Goal: Use online tool/utility: Utilize a website feature to perform a specific function

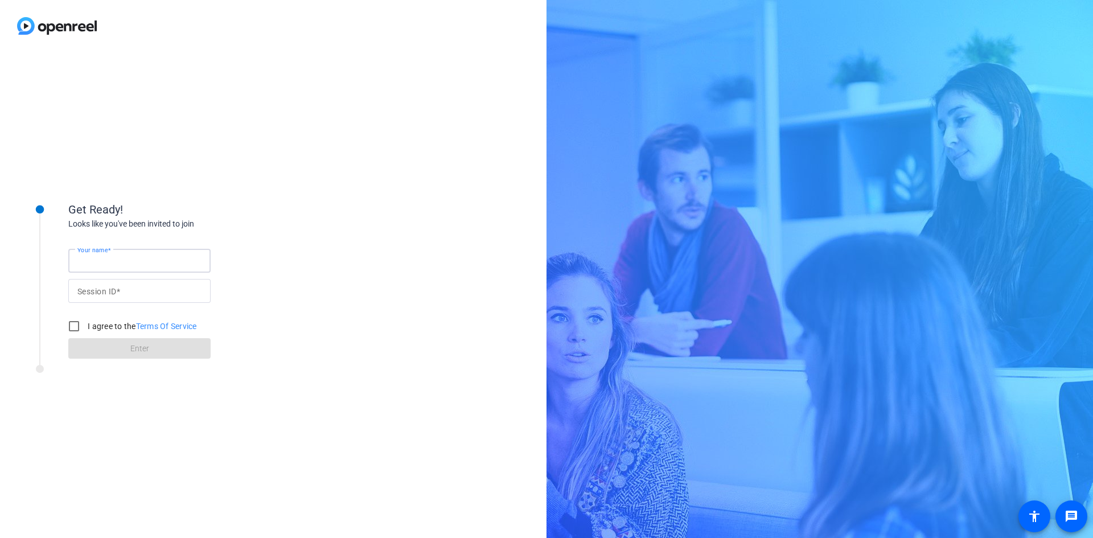
click at [132, 264] on input "Your name" at bounding box center [139, 261] width 124 height 14
type input "[PERSON_NAME]"
click at [125, 256] on input "Your name" at bounding box center [139, 261] width 124 height 14
click at [75, 327] on input "I agree to the Terms Of Service" at bounding box center [74, 326] width 23 height 23
checkbox input "true"
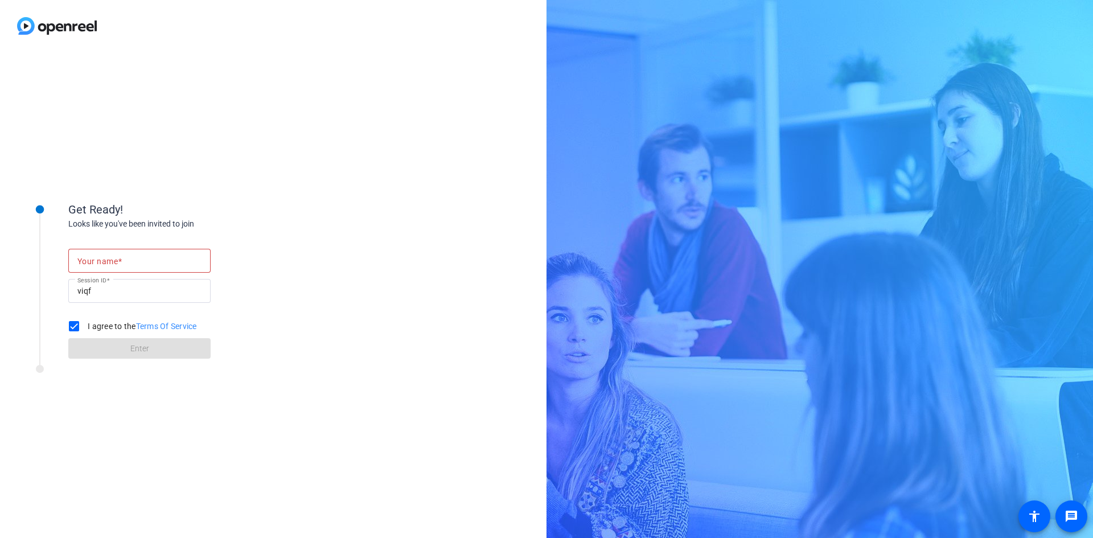
click at [115, 261] on mat-label "Your name" at bounding box center [97, 261] width 40 height 9
click at [115, 261] on input "Your name" at bounding box center [139, 261] width 124 height 14
type input "[PERSON_NAME]"
click at [91, 347] on span at bounding box center [139, 348] width 142 height 27
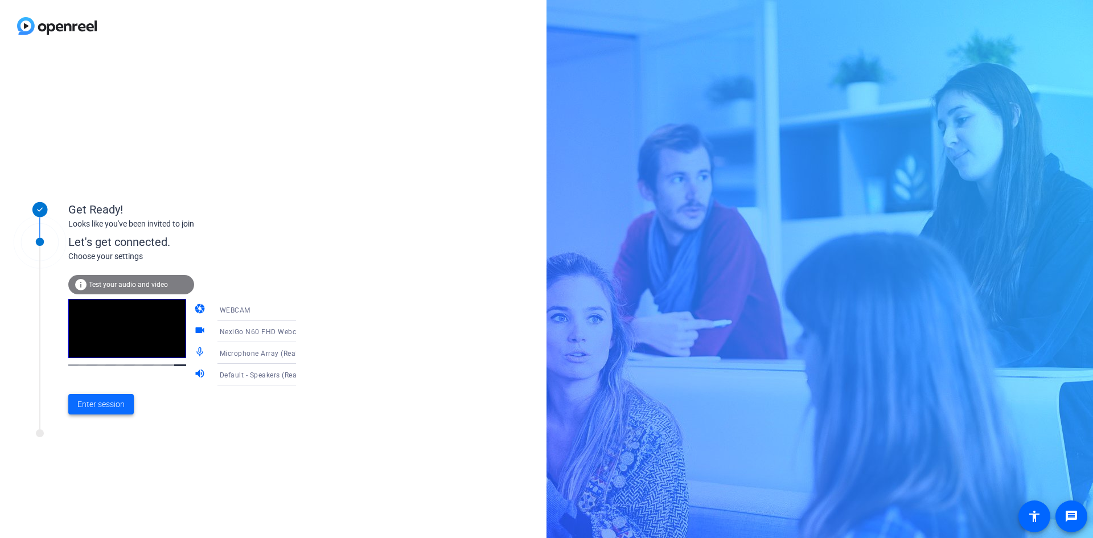
click at [121, 403] on span "Enter session" at bounding box center [100, 405] width 47 height 12
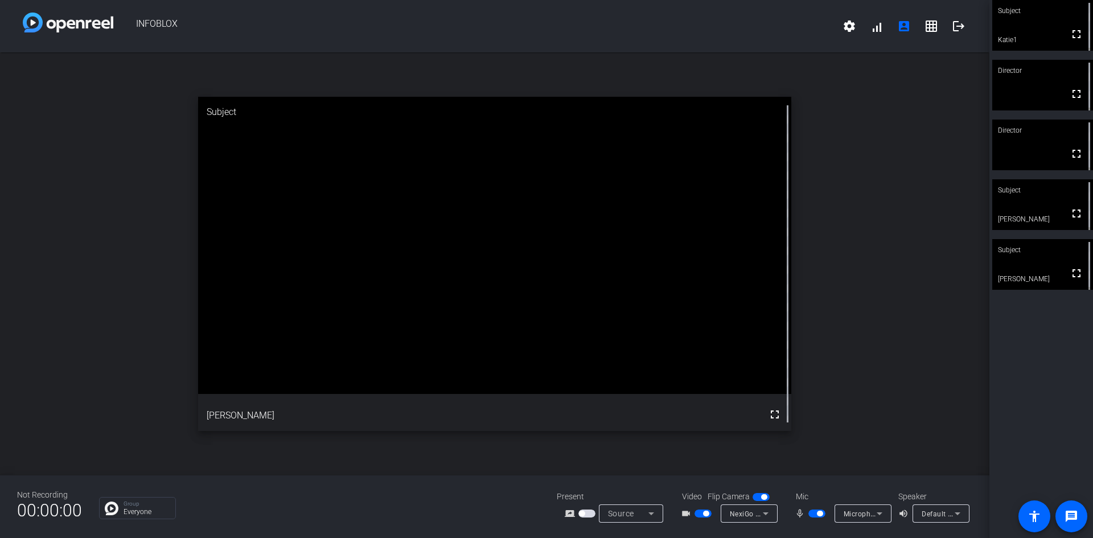
click at [812, 518] on mat-slide-toggle at bounding box center [818, 513] width 19 height 12
click at [814, 510] on span "button" at bounding box center [817, 514] width 17 height 8
click at [820, 512] on span "button" at bounding box center [817, 514] width 17 height 8
click at [811, 513] on span "button" at bounding box center [817, 514] width 17 height 8
click at [821, 516] on span "button" at bounding box center [817, 514] width 17 height 8
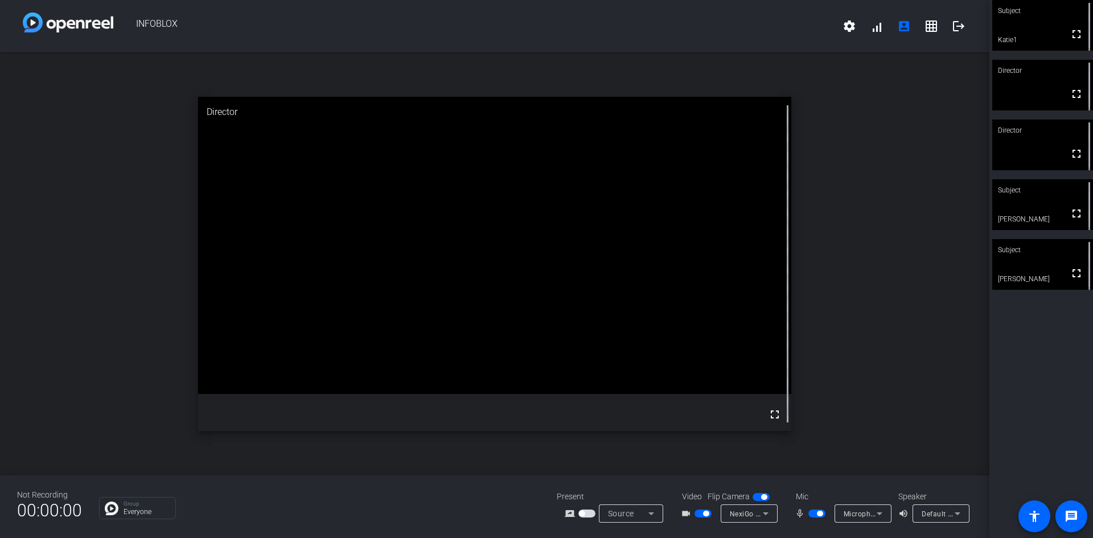
click at [813, 512] on span "button" at bounding box center [817, 514] width 17 height 8
click at [819, 513] on span "button" at bounding box center [817, 514] width 17 height 8
click at [813, 512] on span "button" at bounding box center [817, 514] width 17 height 8
drag, startPoint x: 819, startPoint y: 513, endPoint x: 953, endPoint y: 393, distance: 179.8
click at [819, 513] on span "button" at bounding box center [817, 514] width 17 height 8
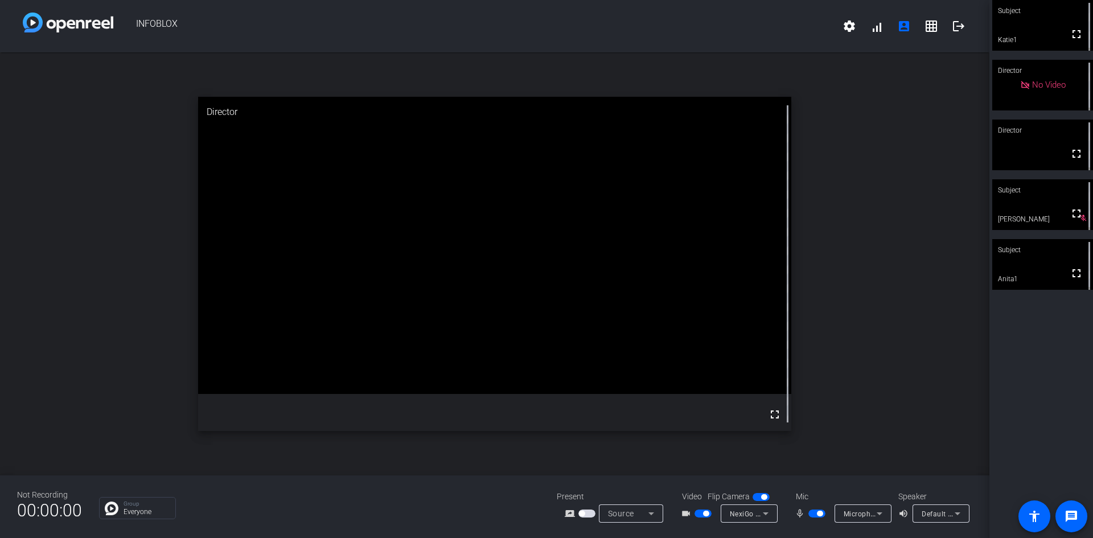
click at [813, 514] on span "button" at bounding box center [817, 514] width 17 height 8
click at [822, 512] on span "button" at bounding box center [817, 514] width 17 height 8
click at [811, 513] on span "button" at bounding box center [817, 514] width 17 height 8
click at [820, 513] on span "button" at bounding box center [817, 514] width 17 height 8
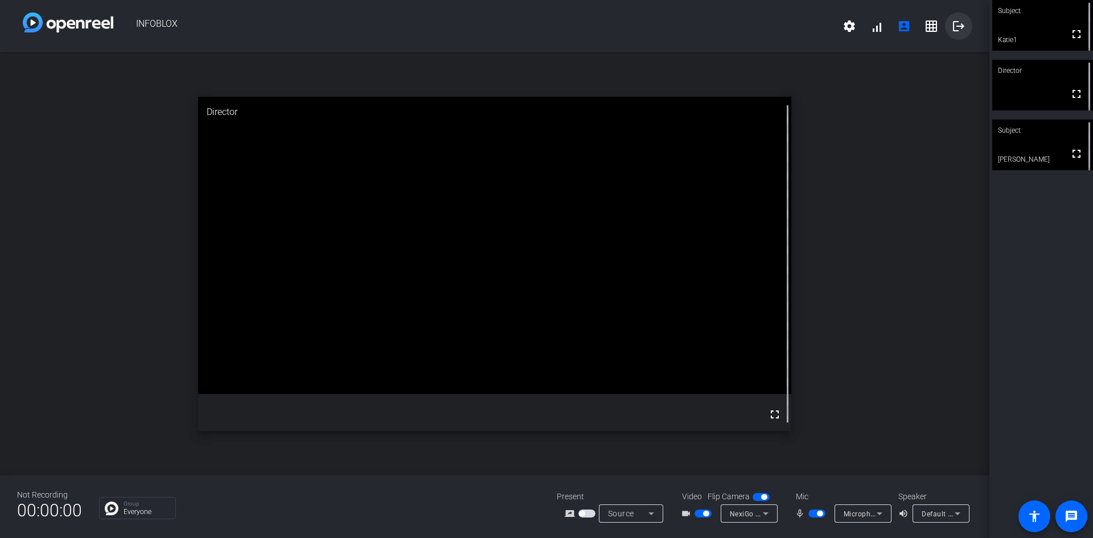
click at [957, 22] on mat-icon "logout" at bounding box center [959, 26] width 14 height 14
